Goal: Obtain resource: Obtain resource

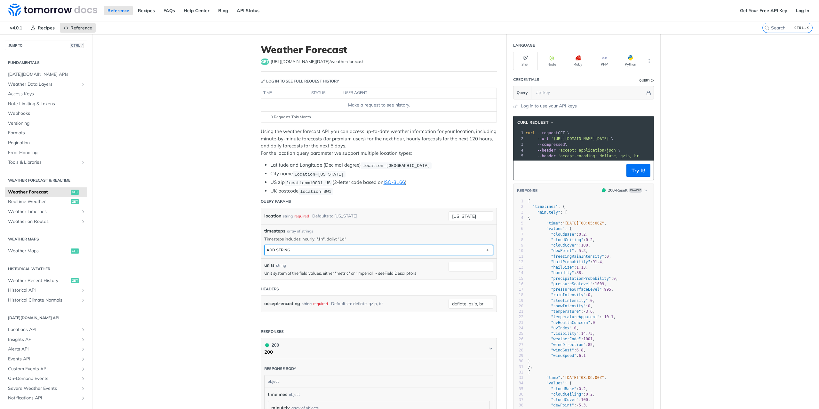
click at [393, 246] on button "ADD string" at bounding box center [378, 250] width 228 height 10
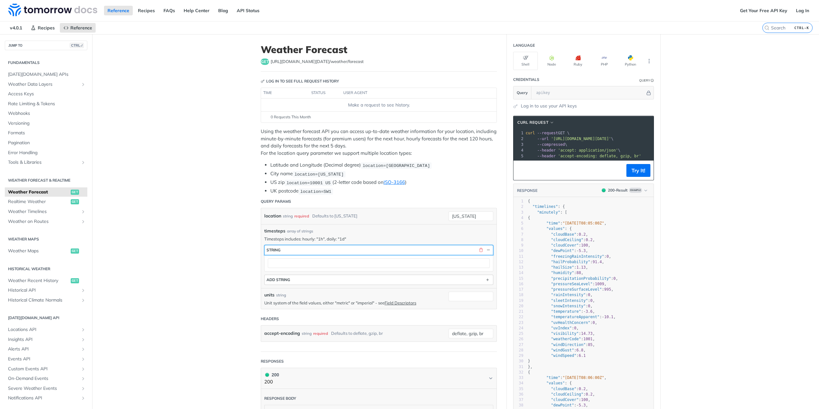
click at [393, 246] on button "string" at bounding box center [378, 250] width 228 height 10
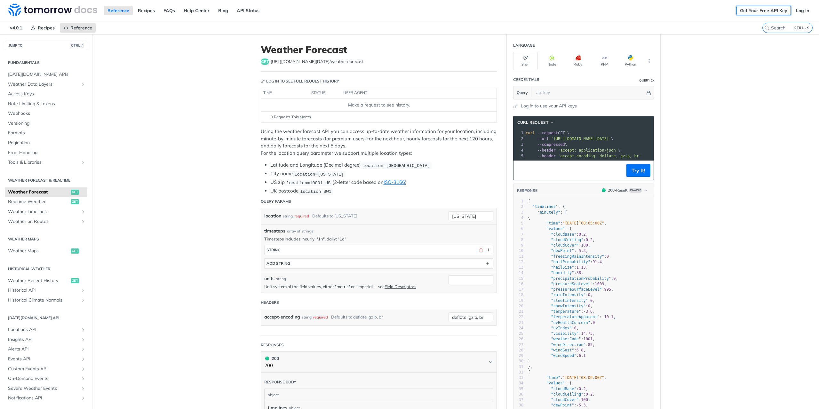
click at [742, 13] on link "Get Your Free API Key" at bounding box center [763, 11] width 54 height 10
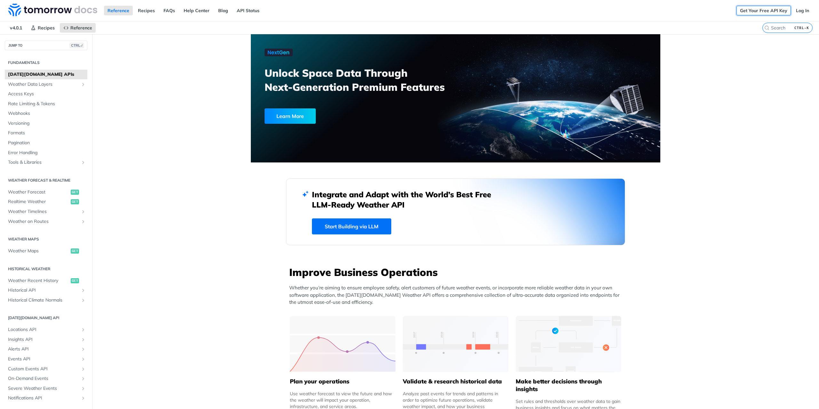
click at [759, 9] on link "Get Your Free API Key" at bounding box center [763, 11] width 54 height 10
